Goal: Task Accomplishment & Management: Complete application form

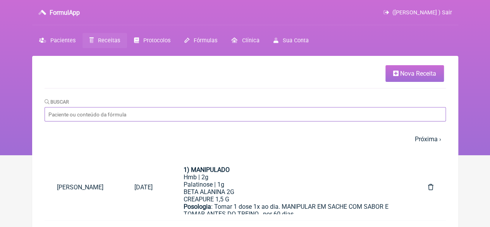
click at [126, 115] on input "Buscar" at bounding box center [245, 114] width 401 height 14
paste input "[PERSON_NAME]"
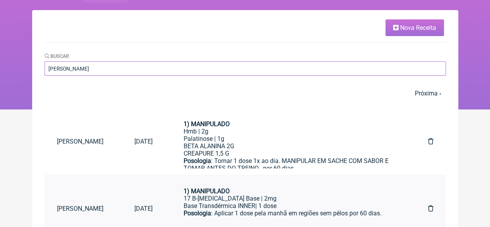
scroll to position [39, 0]
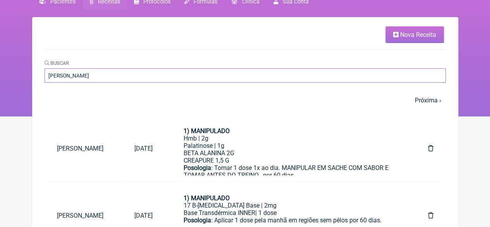
click at [162, 80] on input "[PERSON_NAME]" at bounding box center [245, 75] width 401 height 14
type input "[PERSON_NAME]"
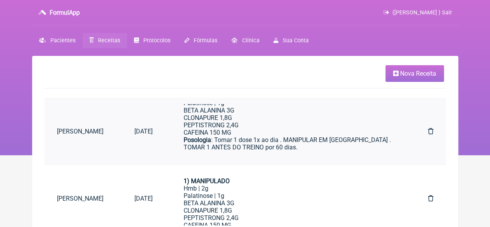
scroll to position [27, 0]
click at [257, 135] on div "BETA ALANINA 3G CLONAPURE 1,8G PEPTISTRONG 2,4G CAFEINA 150 MG" at bounding box center [290, 119] width 213 height 29
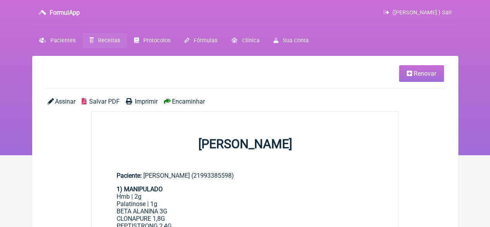
click at [411, 74] on icon at bounding box center [409, 73] width 5 height 6
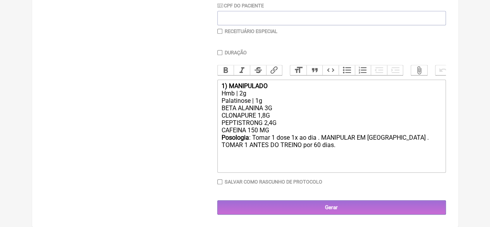
scroll to position [198, 0]
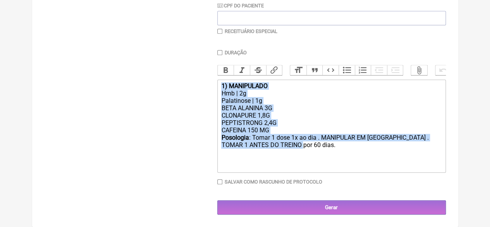
drag, startPoint x: 293, startPoint y: 149, endPoint x: 217, endPoint y: 84, distance: 99.5
click at [218, 85] on trix-editor "1) MANIPULADO Hmb | 2g Palatinose | 1g BETA ALANINA 3G CLONAPURE 1,8G PEPTISTRO…" at bounding box center [331, 125] width 229 height 93
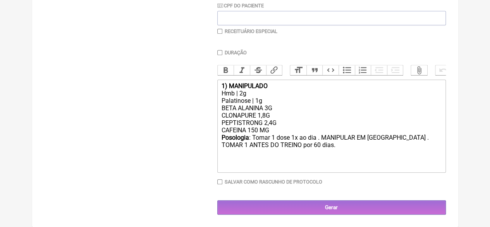
type trix-editor "<div><br><br></div>"
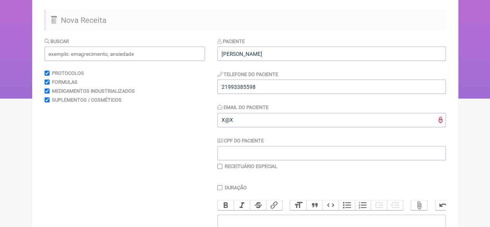
scroll to position [43, 0]
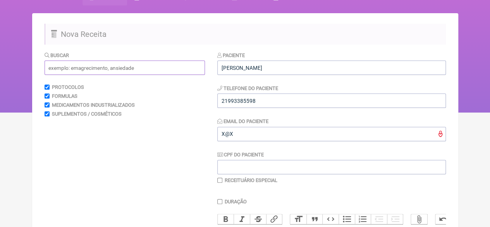
click at [57, 68] on input "text" at bounding box center [125, 67] width 160 height 14
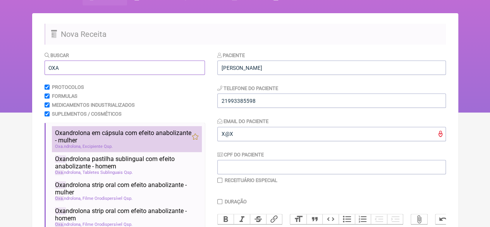
type input "OXA"
click at [105, 150] on li "Oxa ndrolona em cápsula com efeito anabolizante - mulher hipertrofia ganho de m…" at bounding box center [127, 139] width 150 height 26
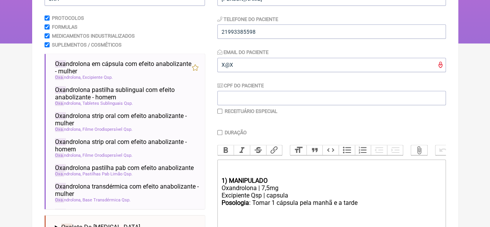
scroll to position [198, 0]
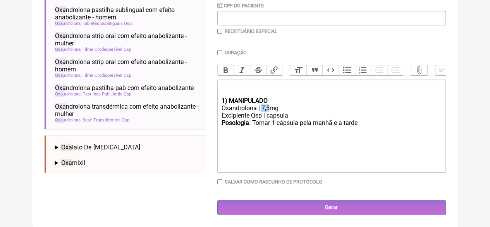
drag, startPoint x: 268, startPoint y: 108, endPoint x: 261, endPoint y: 108, distance: 7.7
click at [261, 108] on div "Oxandrolona | 7,5mg" at bounding box center [331, 107] width 220 height 7
click at [343, 125] on div "Posologia : Tomar 1 cápsula pela manhã e a tarde ㅤ" at bounding box center [331, 126] width 220 height 15
type trix-editor "<div><br><br></div><div><strong>1) MANIPULADO</strong></div><div>Oxandrolona | …"
click at [219, 29] on input "checkbox" at bounding box center [219, 31] width 5 height 5
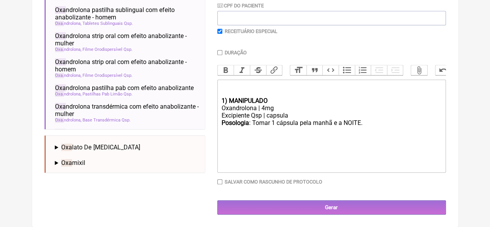
checkbox input "true"
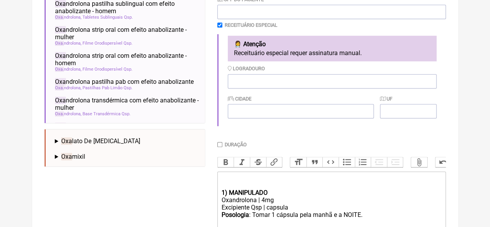
click at [219, 144] on input "Duração" at bounding box center [219, 144] width 5 height 5
checkbox input "true"
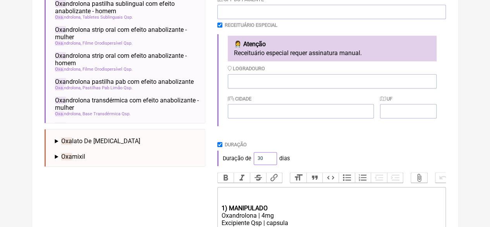
drag, startPoint x: 265, startPoint y: 161, endPoint x: 247, endPoint y: 161, distance: 17.8
click at [247, 161] on div "Duração de 30 dias" at bounding box center [331, 157] width 229 height 15
type input "60"
click at [328, 150] on div "Duração Duração de 60 dias" at bounding box center [331, 153] width 229 height 24
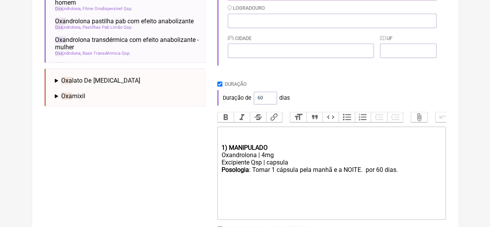
scroll to position [312, 0]
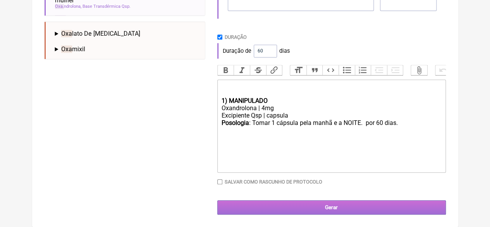
click at [324, 204] on input "Gerar" at bounding box center [331, 207] width 229 height 14
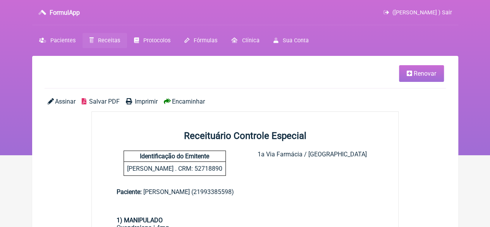
click at [139, 99] on span "Imprimir" at bounding box center [146, 101] width 23 height 7
